Goal: Task Accomplishment & Management: Use online tool/utility

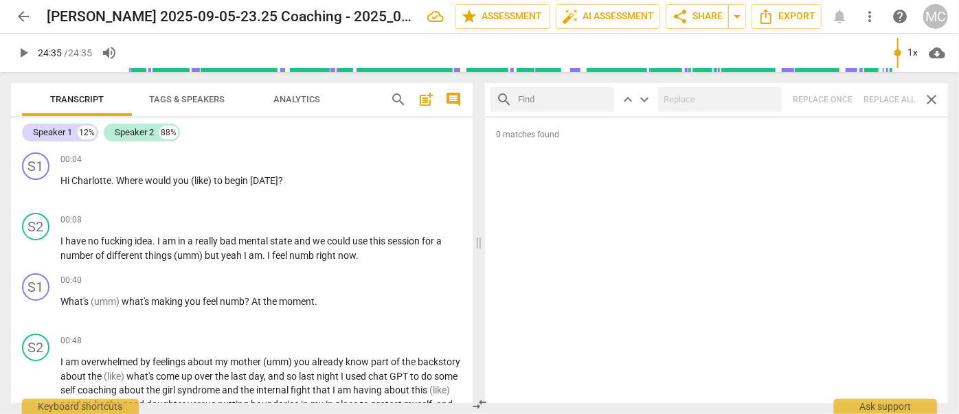
scroll to position [3267, 0]
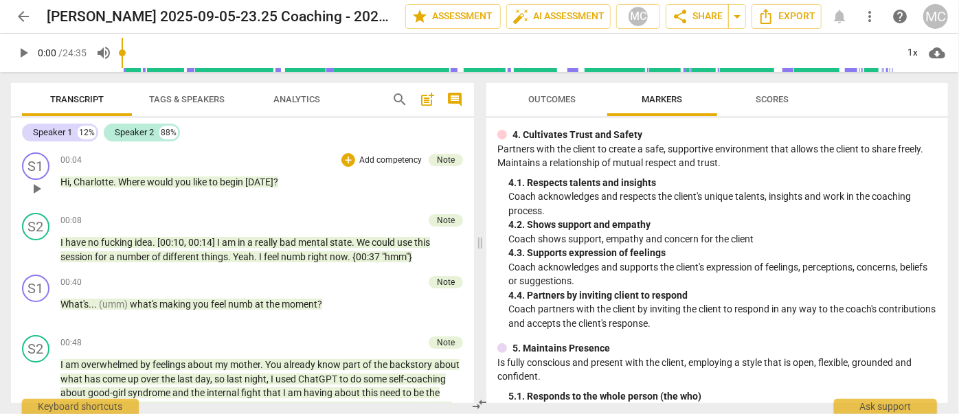
scroll to position [437, 0]
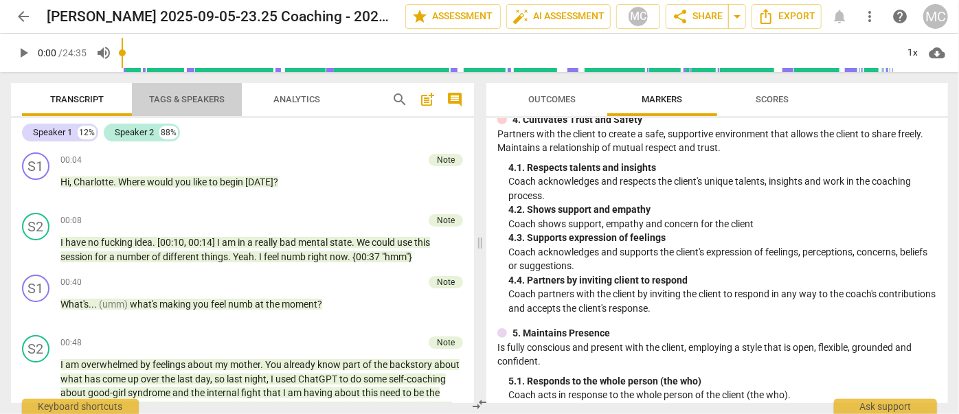
click at [192, 100] on span "Tags & Speakers" at bounding box center [187, 99] width 76 height 10
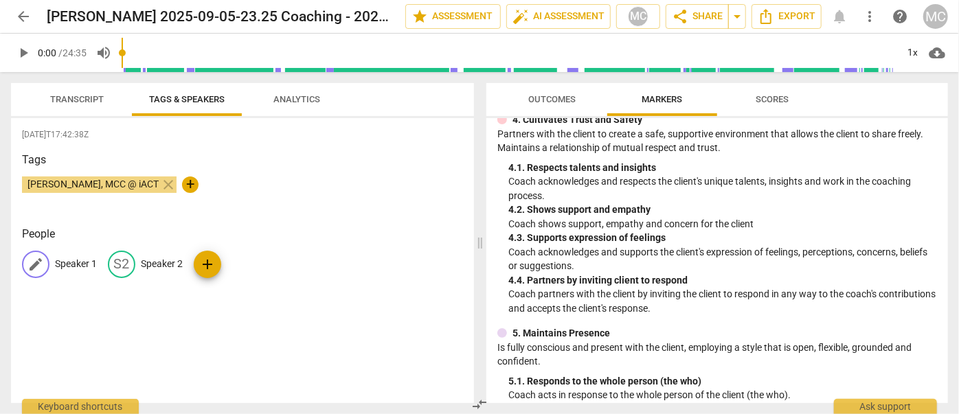
click at [79, 271] on p "Speaker 1" at bounding box center [76, 264] width 42 height 14
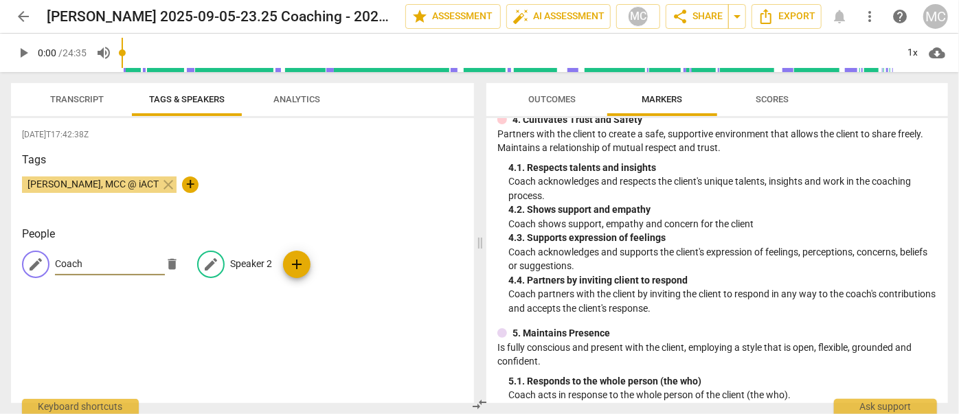
type input "Coach"
click at [249, 265] on p "Speaker 2" at bounding box center [251, 264] width 42 height 14
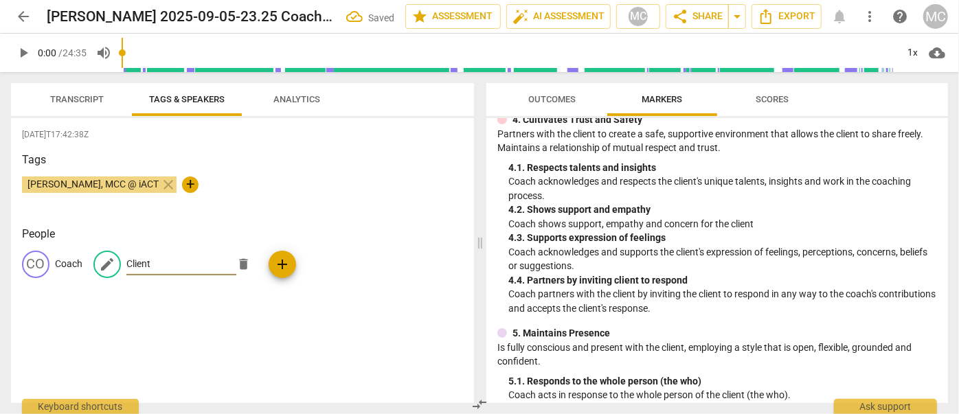
type input "Client"
click at [60, 97] on span "Transcript" at bounding box center [77, 99] width 54 height 10
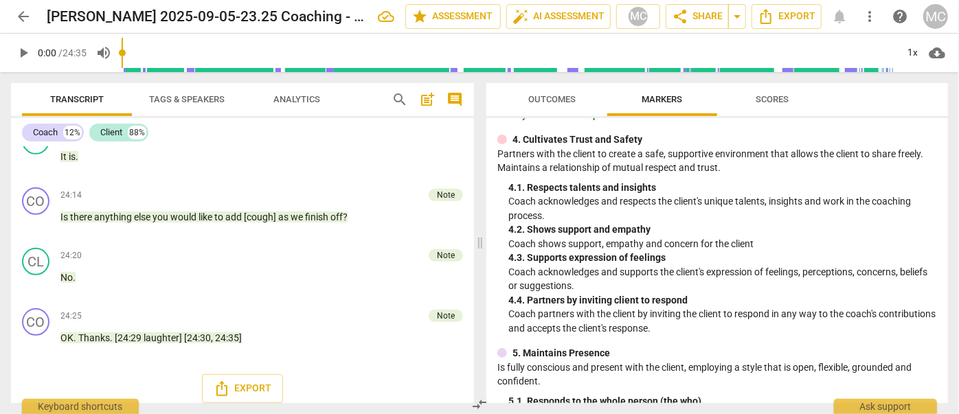
scroll to position [0, 0]
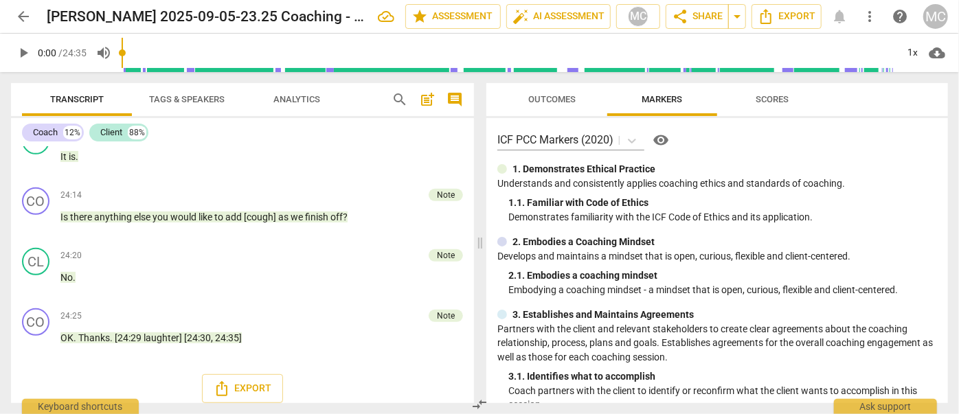
drag, startPoint x: 613, startPoint y: 289, endPoint x: 567, endPoint y: 49, distance: 244.1
click at [785, 16] on span "Export" at bounding box center [787, 16] width 58 height 16
click at [785, 14] on span "Export" at bounding box center [787, 16] width 58 height 16
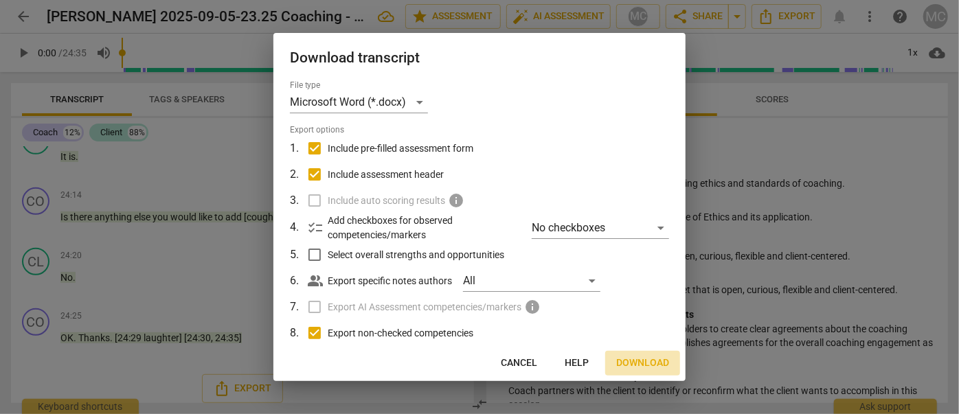
click at [644, 353] on button "Download" at bounding box center [642, 363] width 75 height 25
